Goal: Check status: Check status

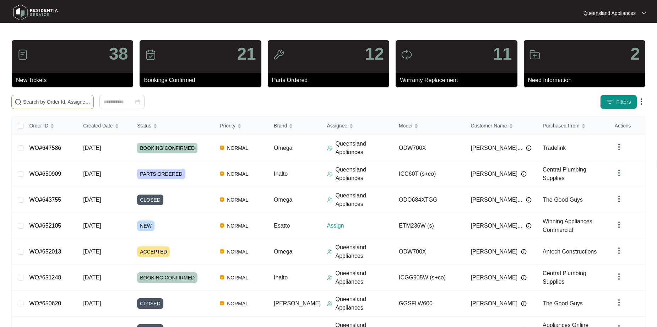
paste input "652105"
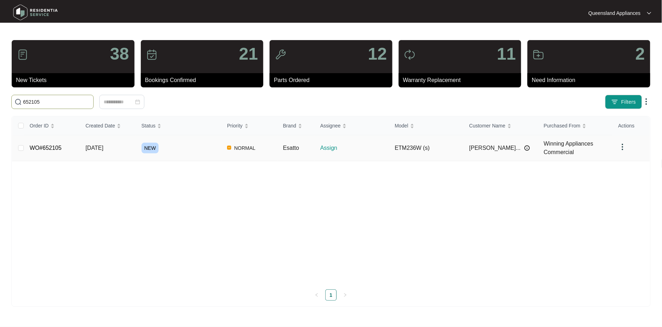
type input "652105"
click at [43, 151] on link "WO#652105" at bounding box center [46, 148] width 32 height 6
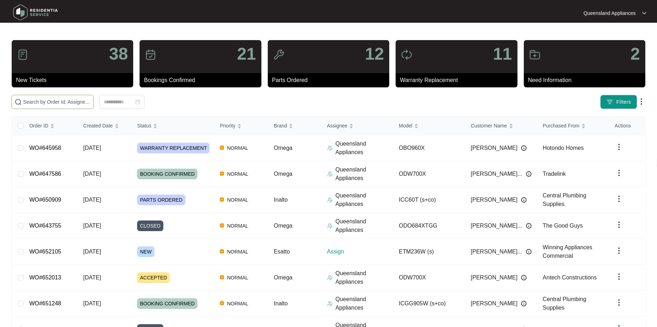
click at [40, 104] on input "text" at bounding box center [56, 102] width 67 height 8
paste input "652105"
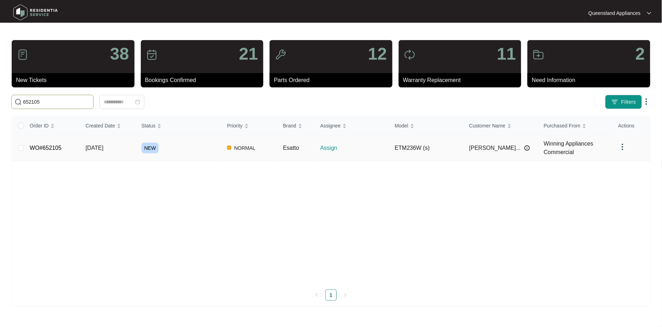
type input "652105"
click at [46, 148] on link "WO#652105" at bounding box center [46, 148] width 32 height 6
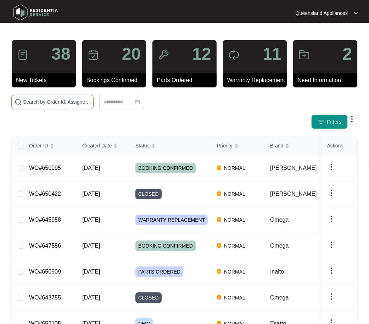
click at [57, 104] on input "text" at bounding box center [56, 102] width 67 height 8
paste input "652105"
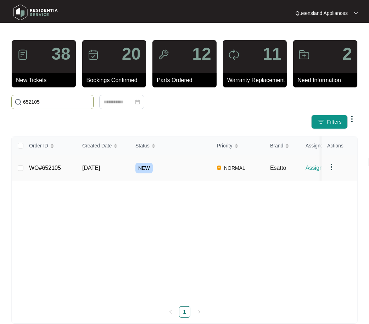
type input "652105"
click at [55, 171] on link "WO#652105" at bounding box center [45, 168] width 32 height 6
